Goal: Task Accomplishment & Management: Use online tool/utility

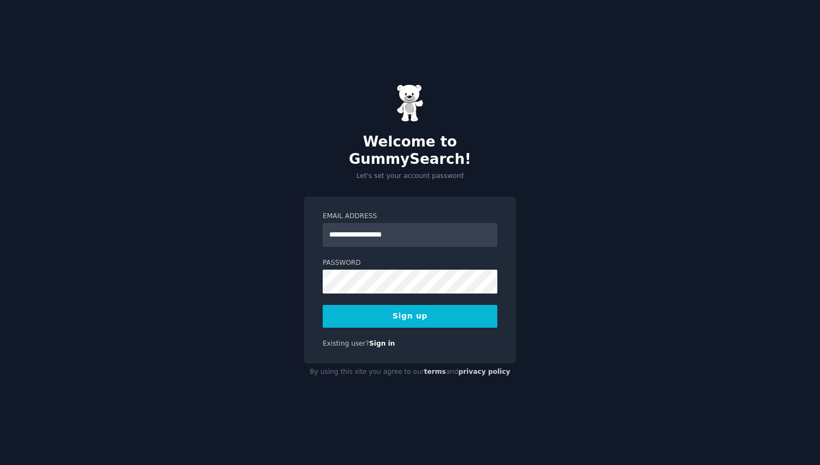
click at [378, 305] on button "Sign up" at bounding box center [410, 316] width 175 height 23
click at [410, 310] on button "Sign up" at bounding box center [410, 316] width 175 height 23
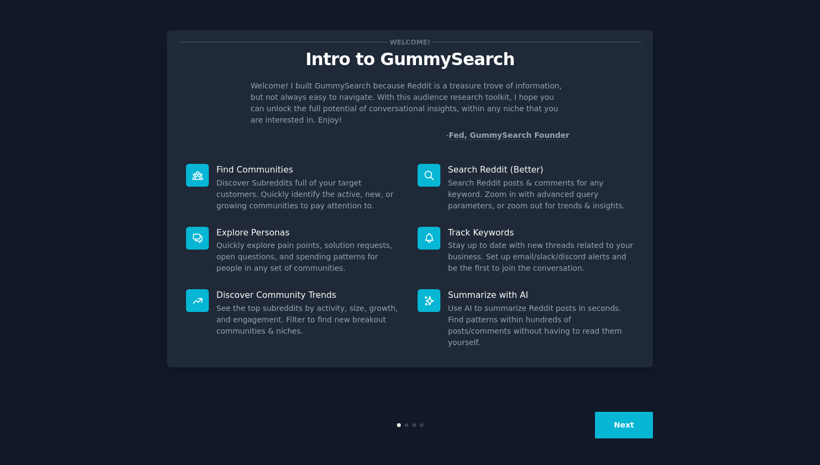
drag, startPoint x: 406, startPoint y: 425, endPoint x: 266, endPoint y: 391, distance: 144.6
click at [266, 391] on div "Welcome! Intro to GummySearch Welcome! I built GummySearch because Reddit is a …" at bounding box center [410, 232] width 486 height 435
click at [626, 427] on button "Next" at bounding box center [624, 425] width 58 height 27
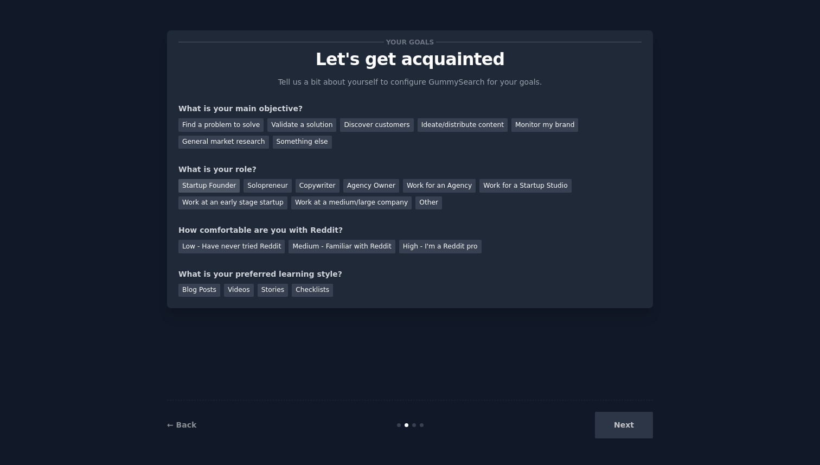
click at [229, 185] on div "Startup Founder" at bounding box center [209, 186] width 61 height 14
click at [230, 187] on div "Startup Founder" at bounding box center [209, 186] width 61 height 14
click at [251, 187] on div "Solopreneur" at bounding box center [268, 186] width 48 height 14
click at [231, 187] on div "Startup Founder" at bounding box center [209, 186] width 61 height 14
click at [295, 245] on div "Medium - Familiar with Reddit" at bounding box center [342, 247] width 106 height 14
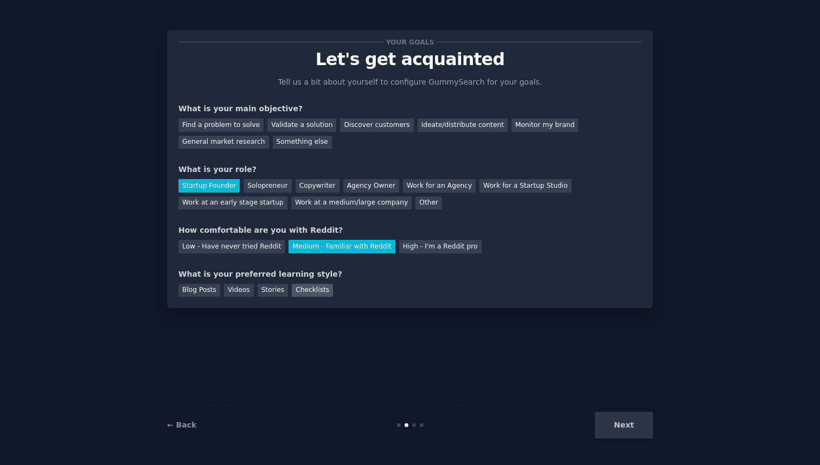
click at [306, 292] on div "Checklists" at bounding box center [312, 291] width 41 height 14
click at [207, 293] on div "Blog Posts" at bounding box center [200, 291] width 42 height 14
click at [309, 291] on div "Checklists" at bounding box center [312, 291] width 41 height 14
click at [247, 126] on div "Find a problem to solve" at bounding box center [221, 125] width 85 height 14
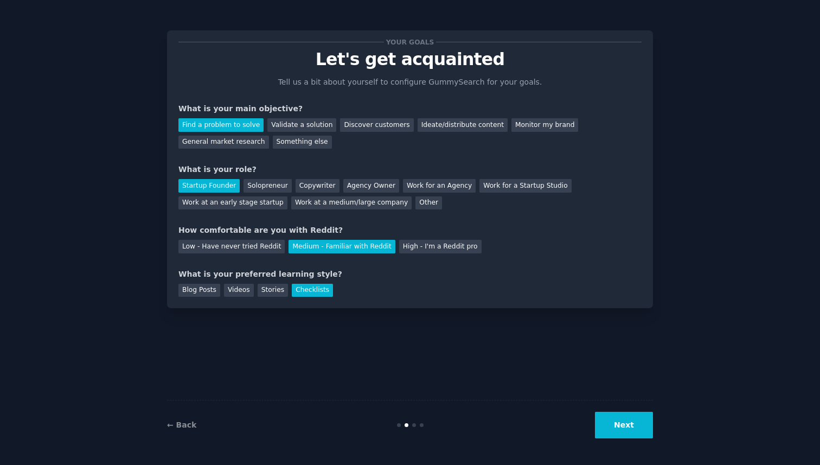
click at [632, 426] on button "Next" at bounding box center [624, 425] width 58 height 27
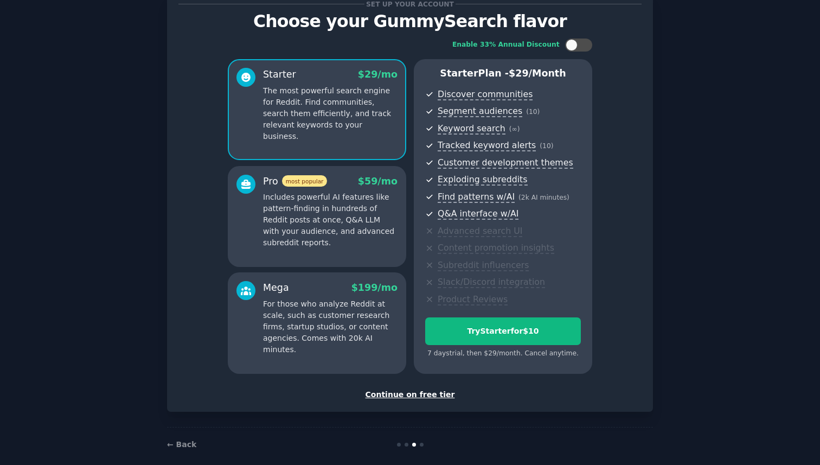
scroll to position [49, 0]
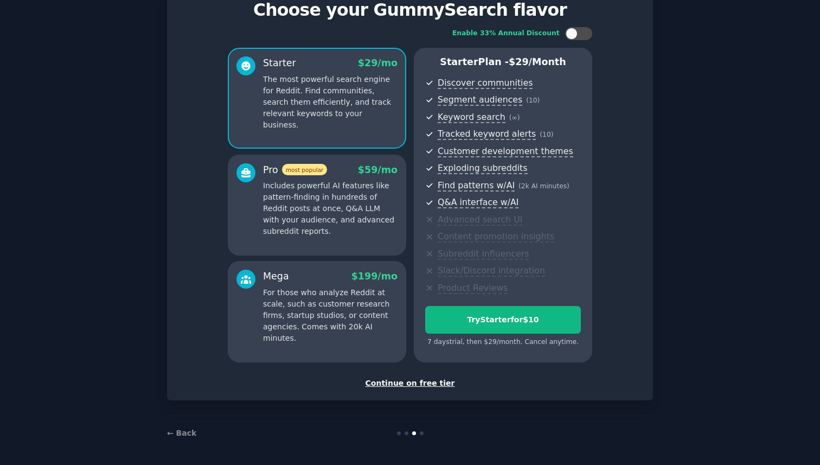
click at [422, 381] on div "Continue on free tier" at bounding box center [410, 383] width 463 height 11
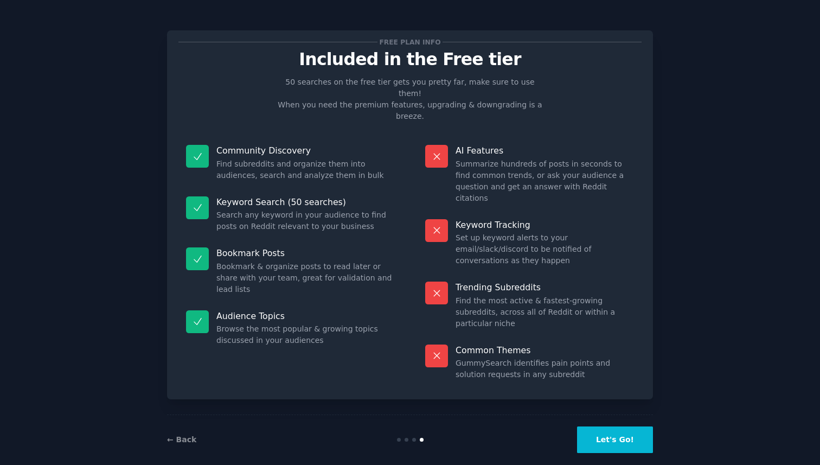
click at [620, 427] on button "Let's Go!" at bounding box center [615, 440] width 76 height 27
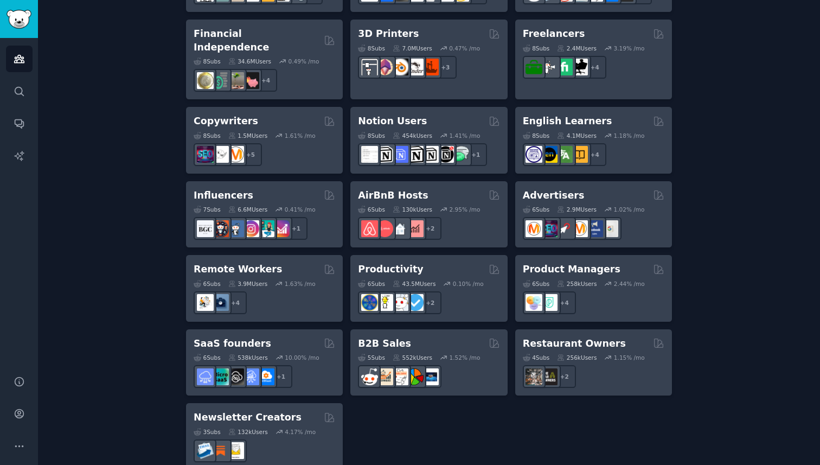
scroll to position [787, 0]
